Goal: Navigation & Orientation: Find specific page/section

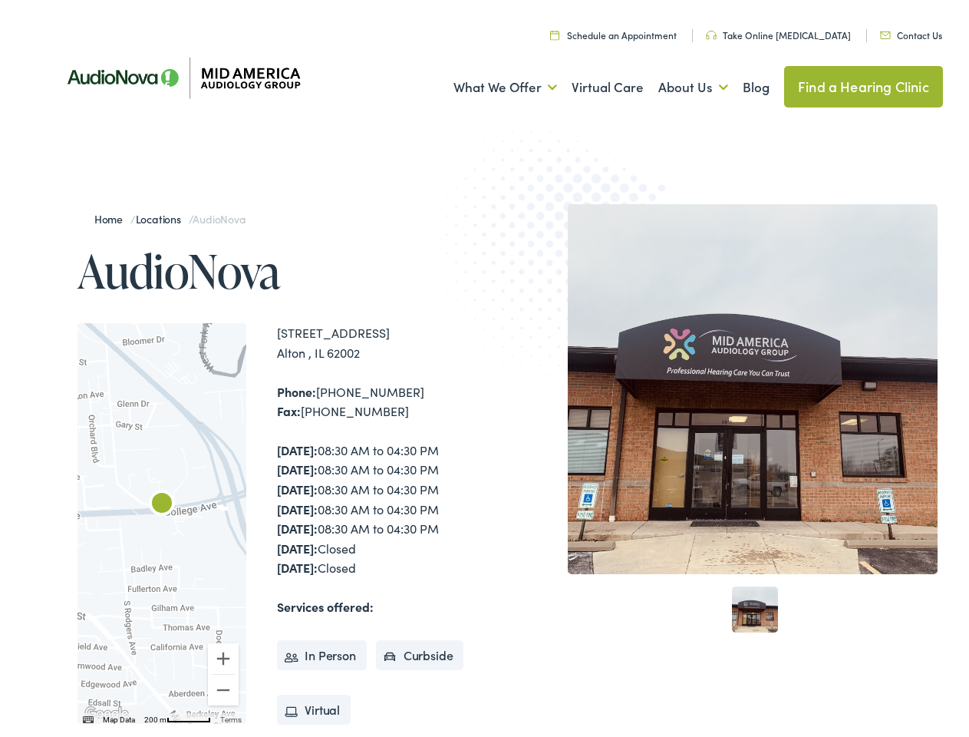
click at [484, 368] on img at bounding box center [568, 263] width 300 height 328
click at [491, 83] on link "What We Offer" at bounding box center [505, 82] width 104 height 57
click at [677, 83] on link "About Us" at bounding box center [693, 82] width 70 height 57
click at [162, 519] on div at bounding box center [162, 518] width 169 height 401
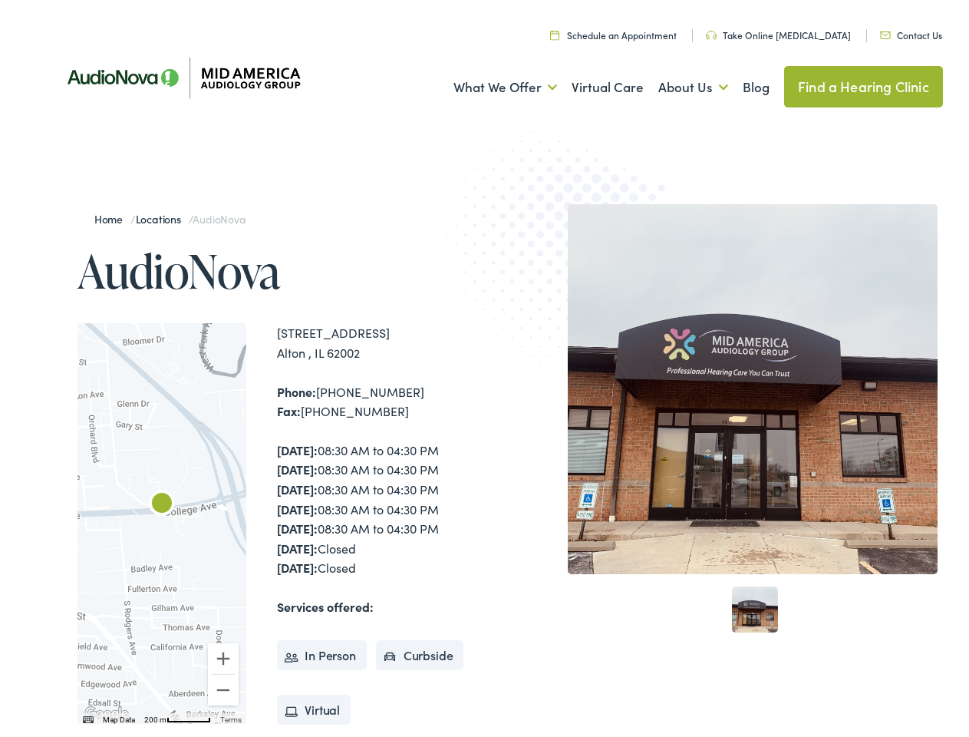
click at [162, 519] on div at bounding box center [162, 518] width 169 height 401
click at [162, 500] on img "AudioNova" at bounding box center [161, 500] width 37 height 37
click at [223, 654] on button "Zoom in" at bounding box center [223, 653] width 31 height 31
click at [223, 685] on button "Zoom out" at bounding box center [223, 685] width 31 height 31
click at [87, 715] on img "Keyboard shortcuts" at bounding box center [88, 714] width 11 height 7
